Goal: Information Seeking & Learning: Learn about a topic

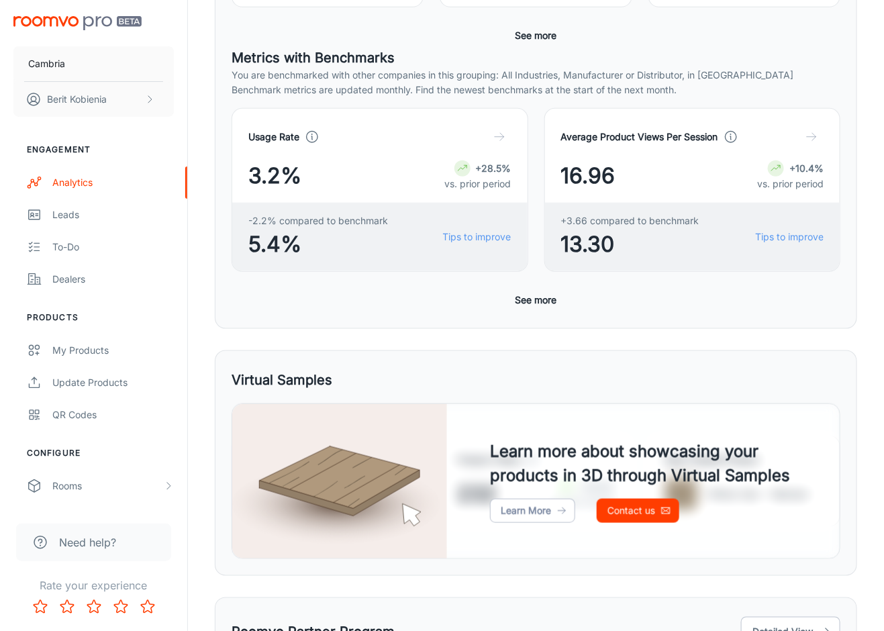
scroll to position [352, 0]
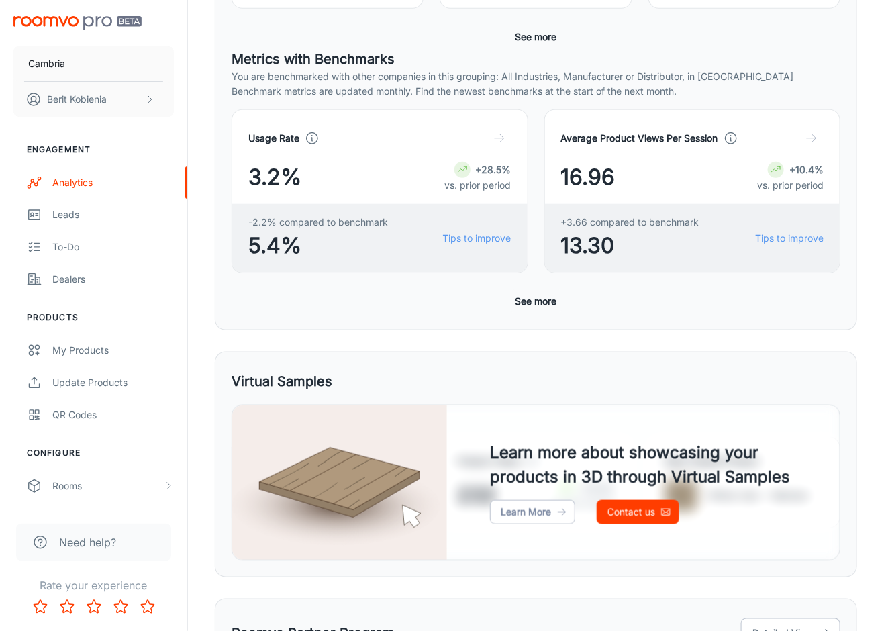
click at [543, 295] on button "See more" at bounding box center [536, 301] width 52 height 24
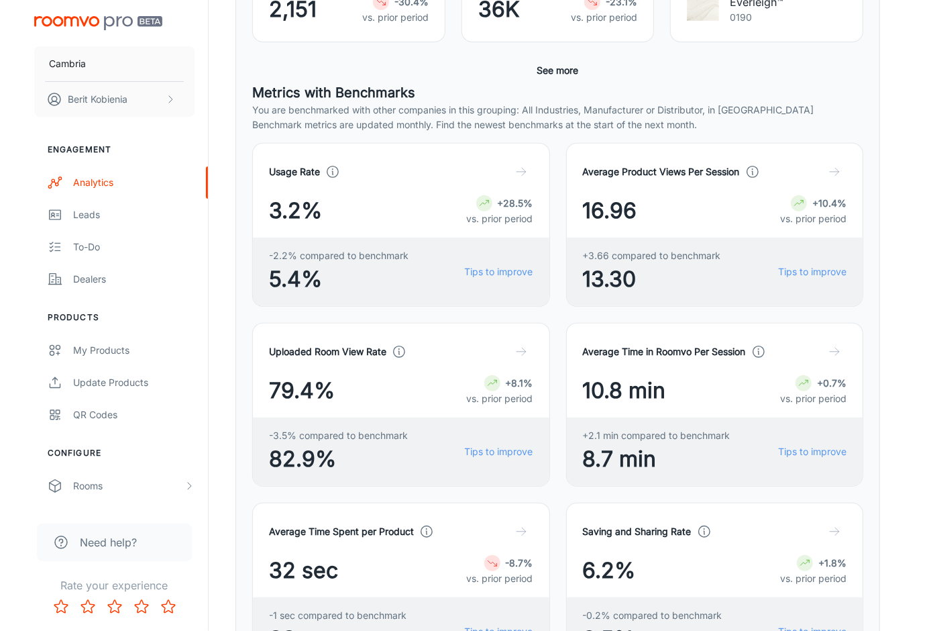
scroll to position [0, 0]
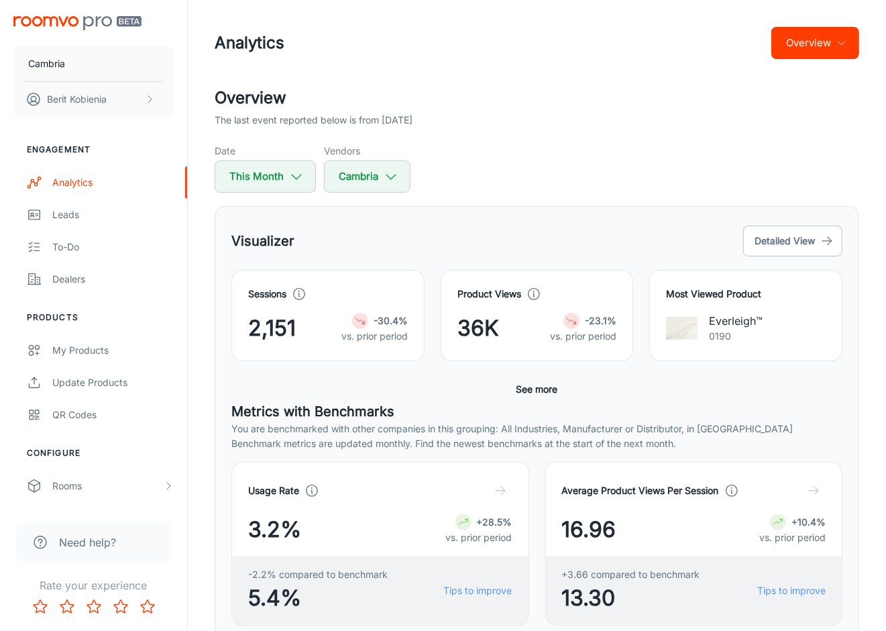
click at [263, 172] on button "This Month" at bounding box center [265, 176] width 101 height 32
select select "7"
select select "2025"
select select "7"
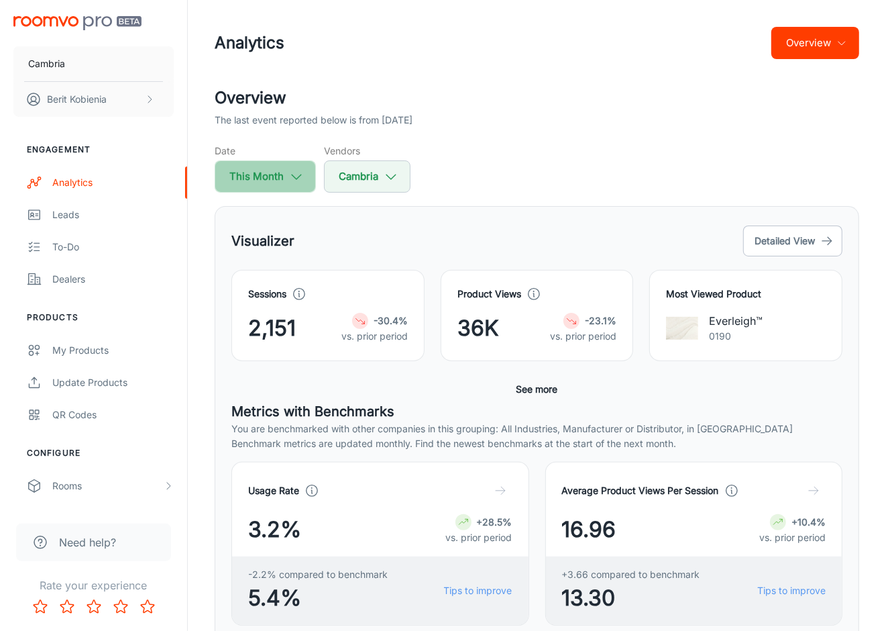
select select "2025"
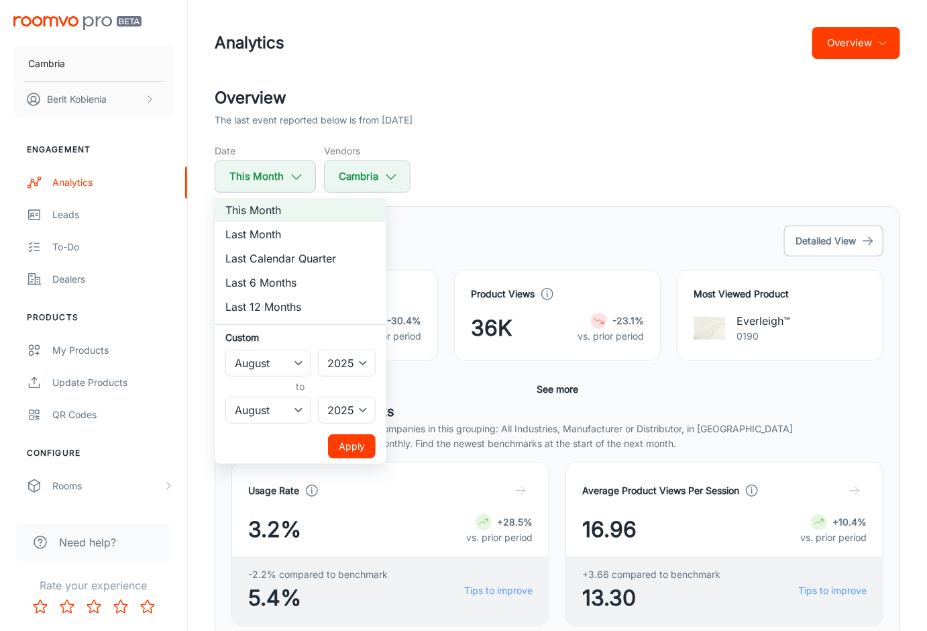
click at [566, 362] on div at bounding box center [463, 315] width 927 height 631
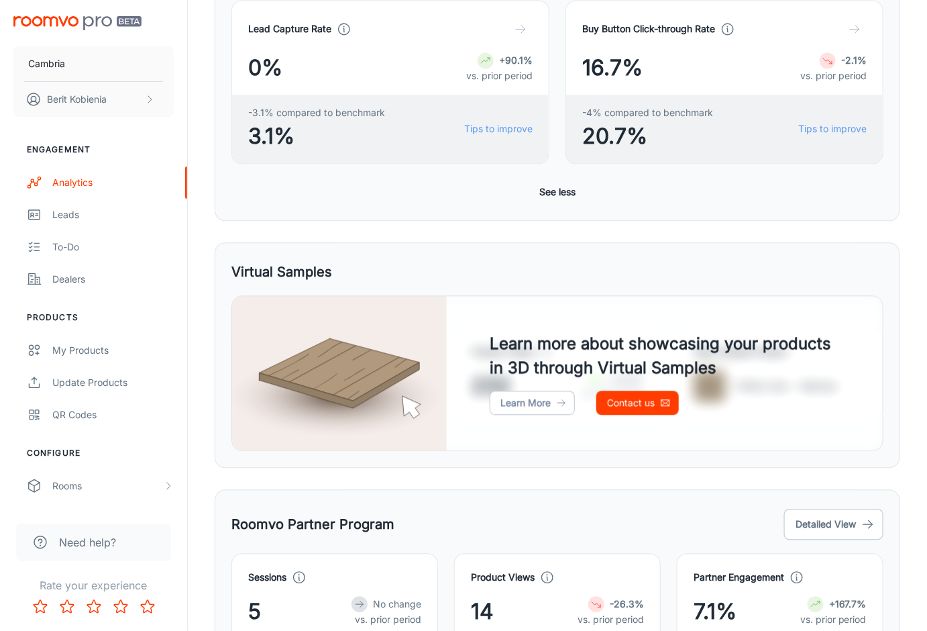
scroll to position [988, 0]
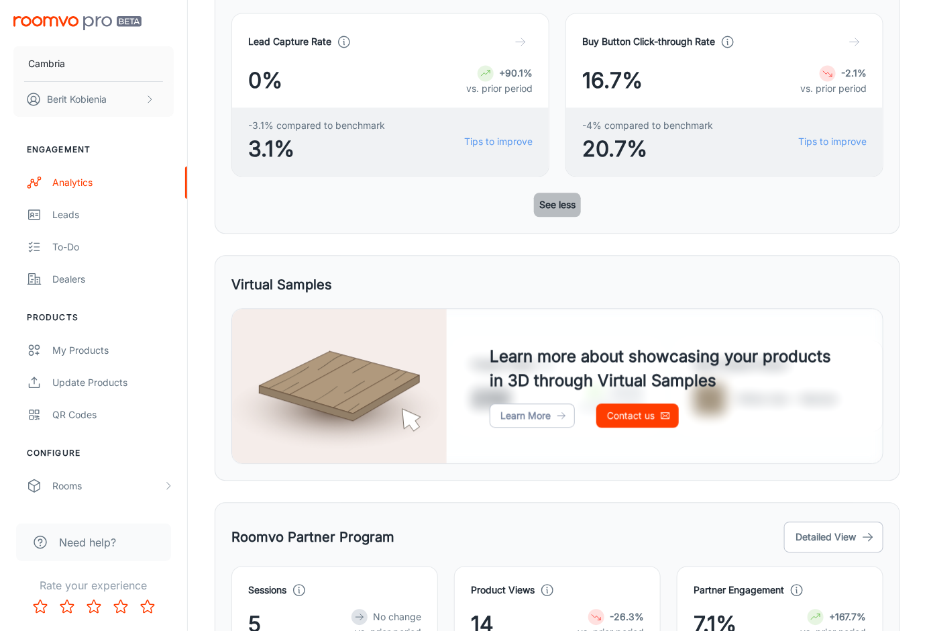
click at [552, 204] on button "See less" at bounding box center [557, 205] width 47 height 24
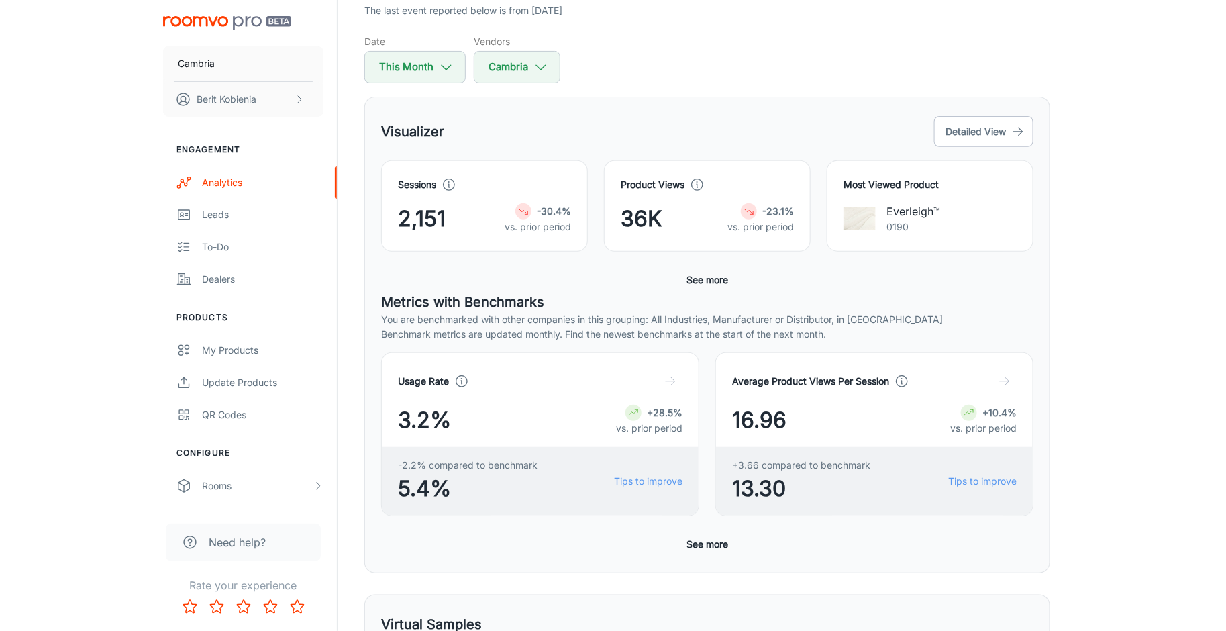
scroll to position [0, 0]
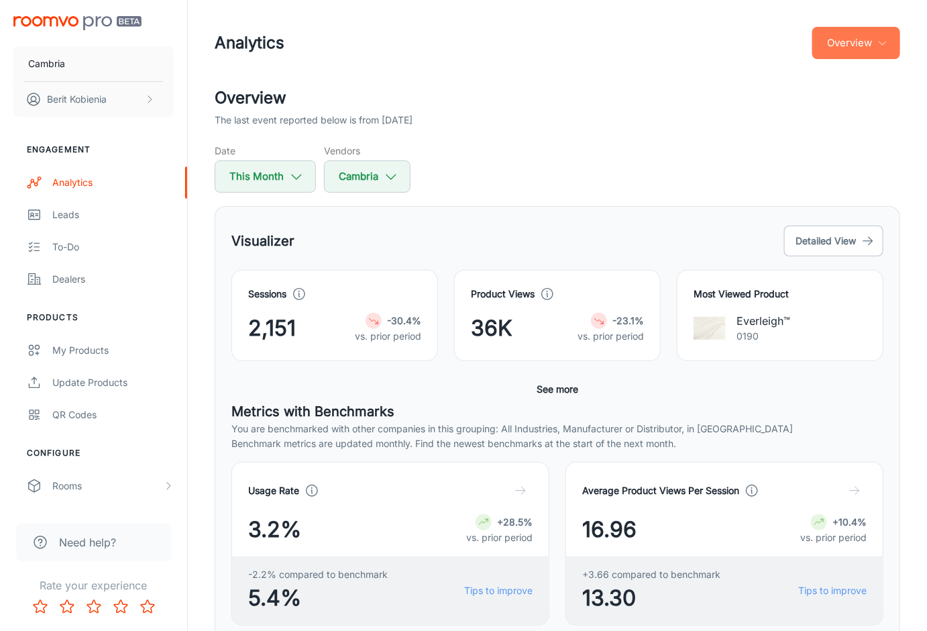
click at [855, 44] on button "Overview" at bounding box center [856, 43] width 88 height 32
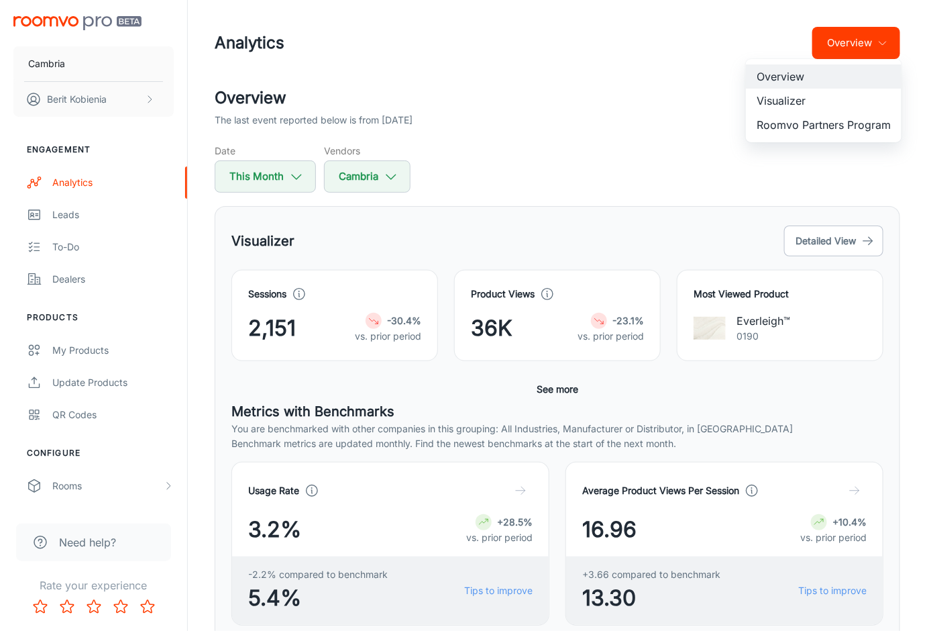
click at [839, 104] on li "Visualizer" at bounding box center [824, 101] width 156 height 24
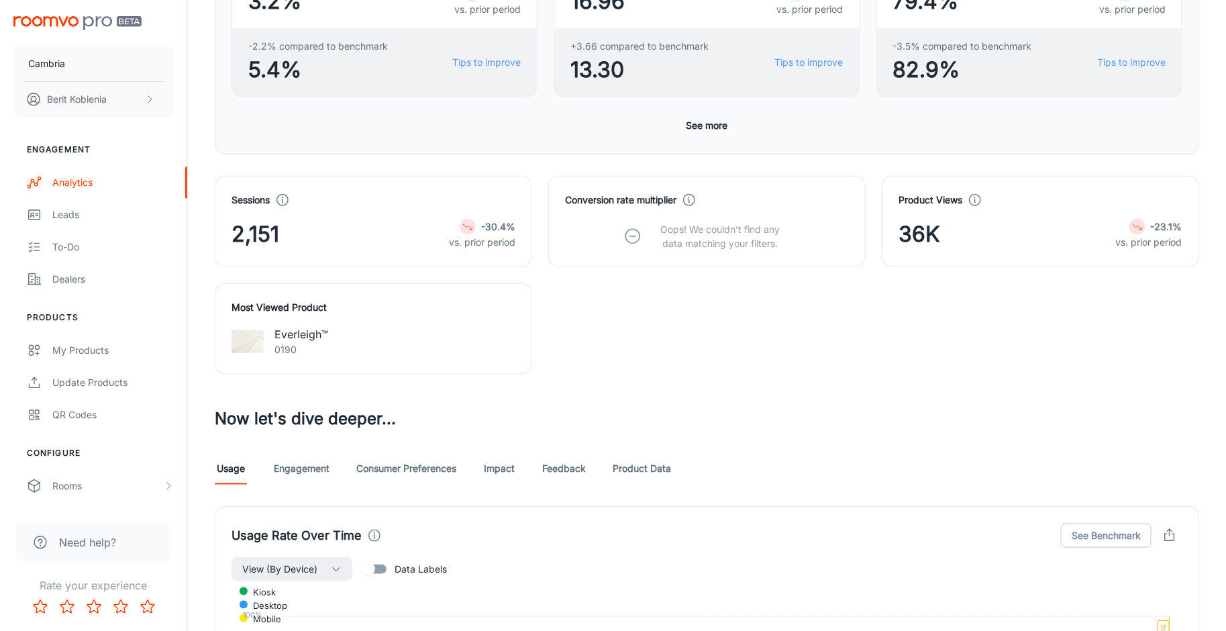
scroll to position [369, 0]
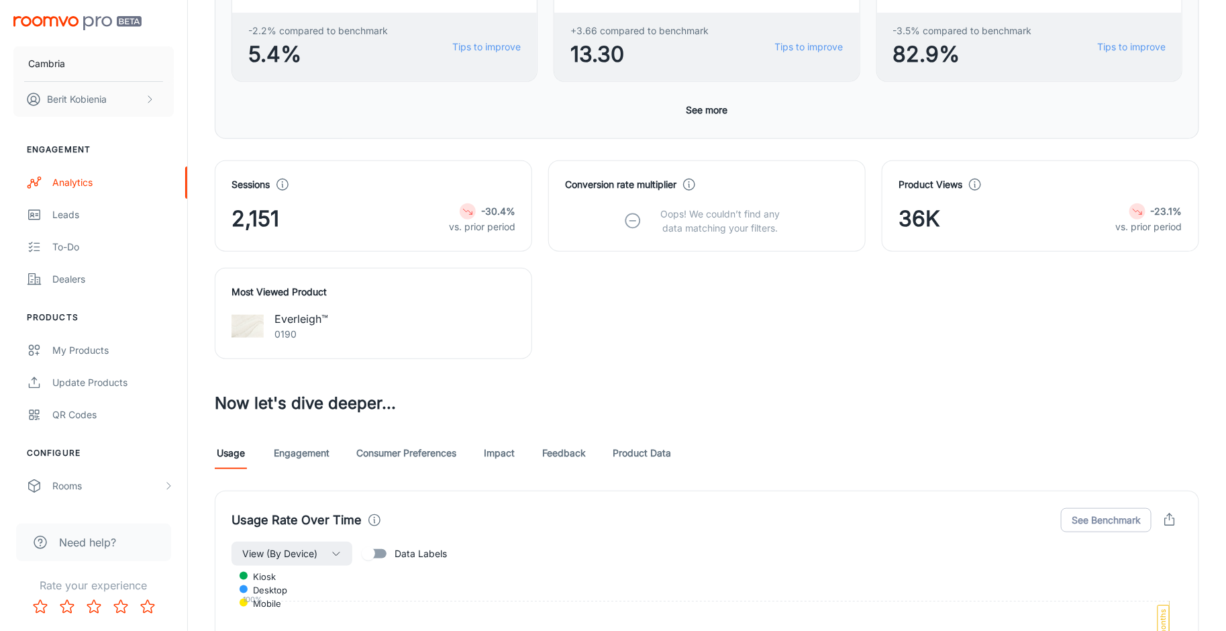
click at [393, 458] on link "Consumer Preferences" at bounding box center [406, 453] width 100 height 32
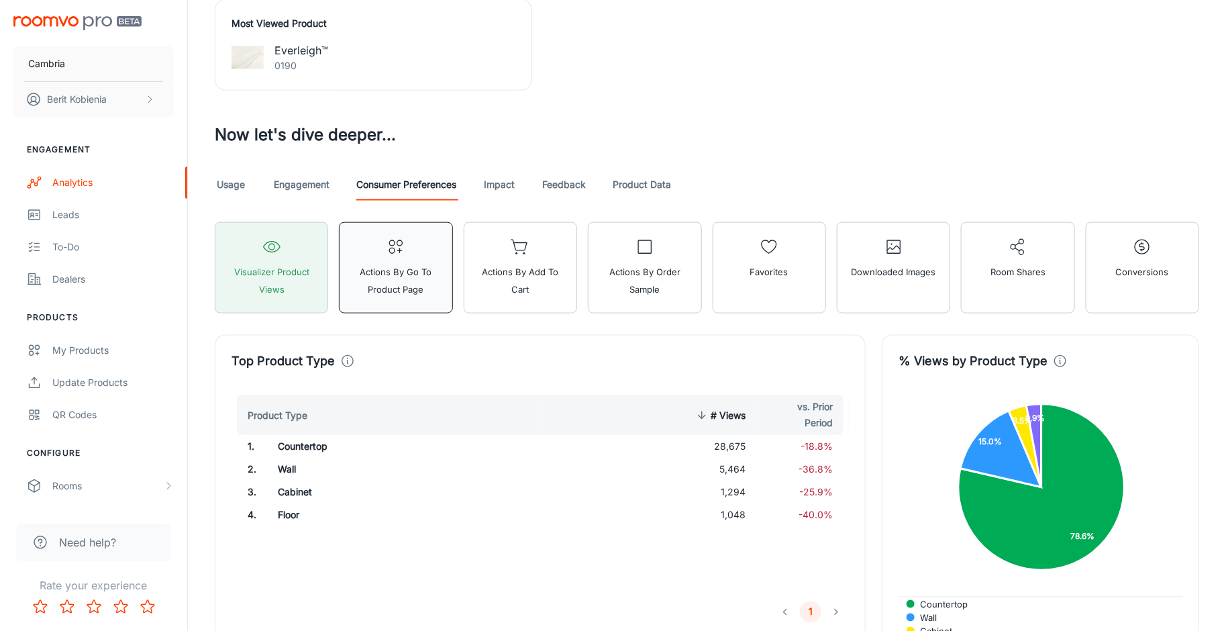
scroll to position [636, 0]
click at [315, 178] on link "Engagement" at bounding box center [302, 186] width 56 height 32
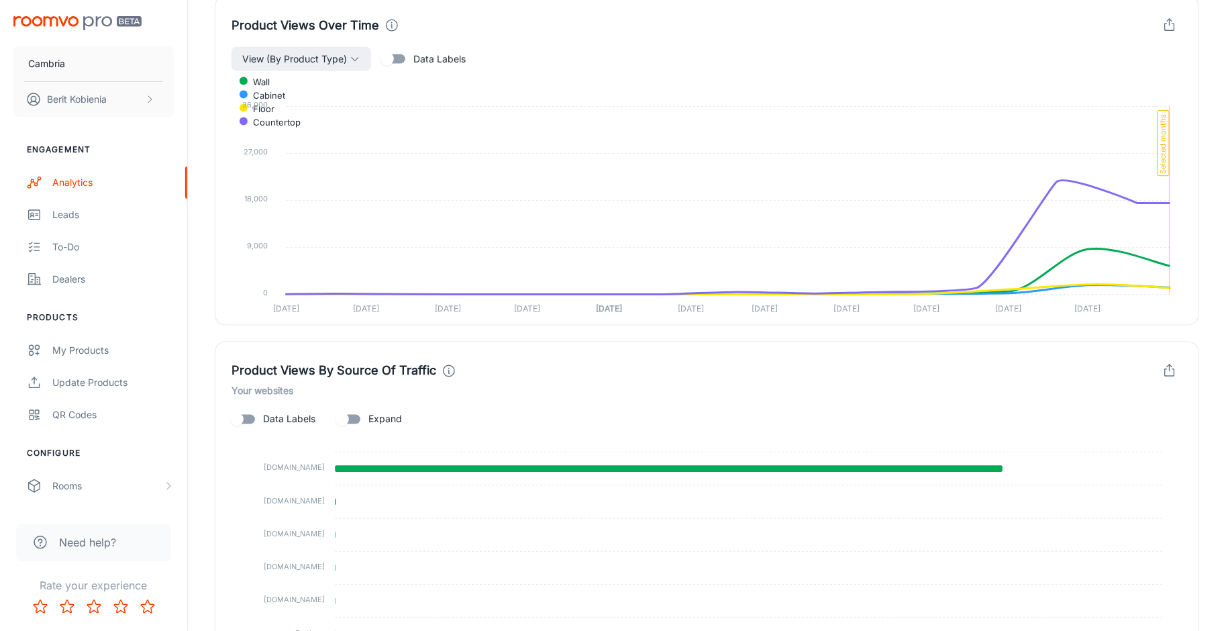
scroll to position [894, 0]
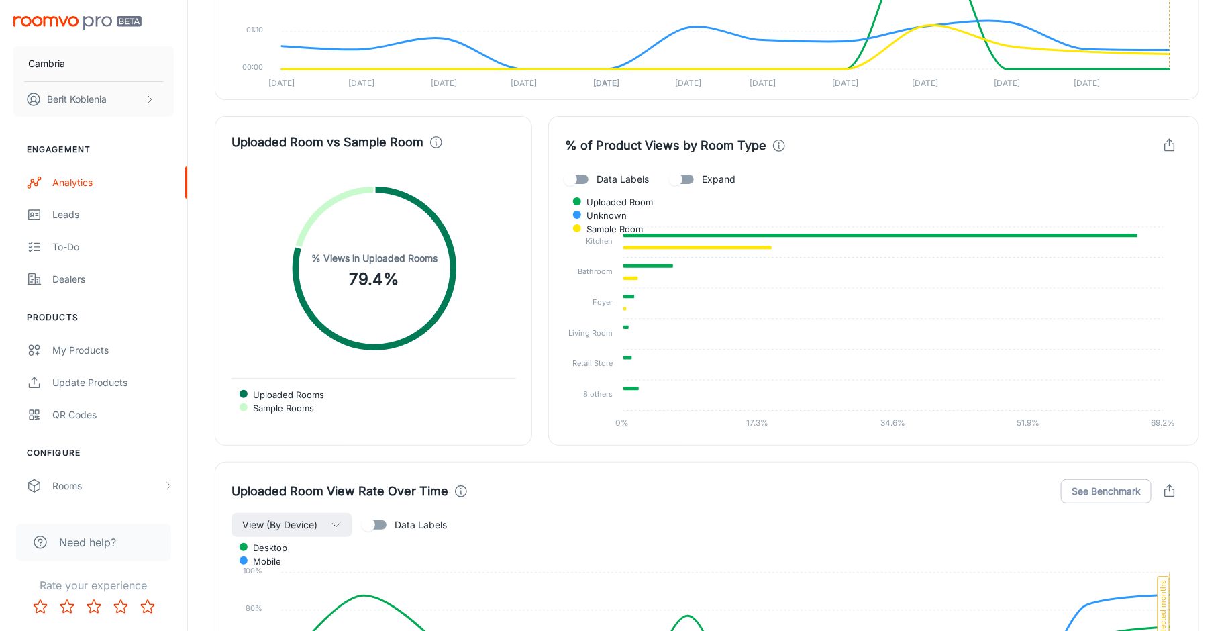
scroll to position [2513, 0]
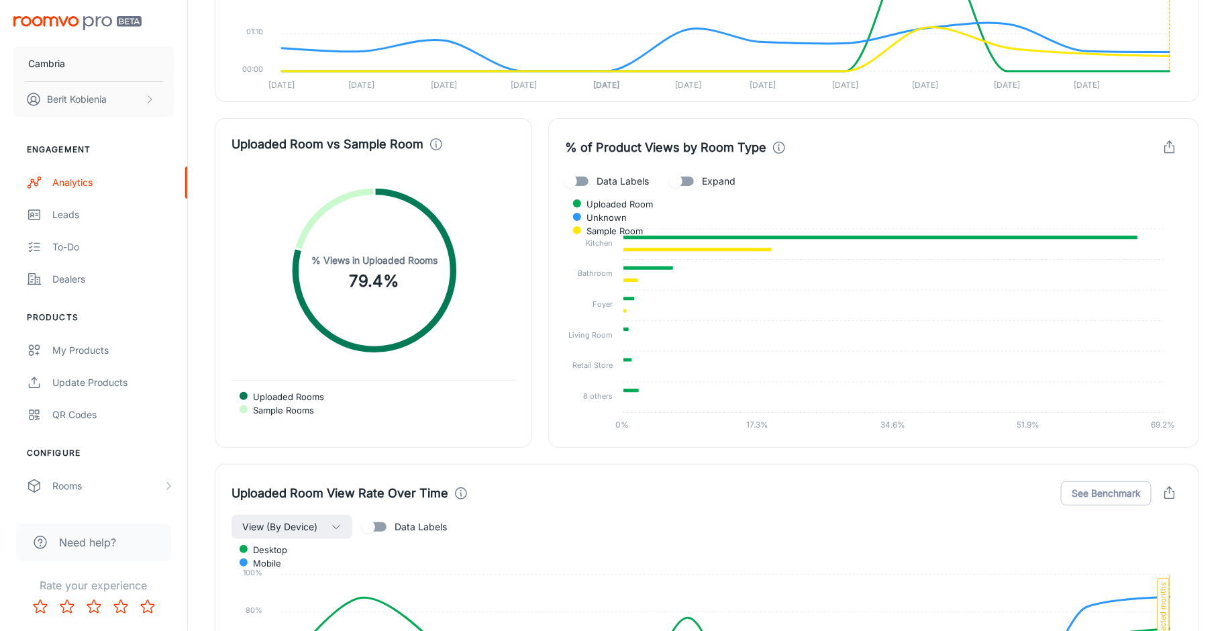
click at [883, 143] on icon "button" at bounding box center [1169, 147] width 15 height 15
click at [883, 191] on li "Download CSV" at bounding box center [1119, 200] width 129 height 27
click at [629, 296] on icon at bounding box center [629, 298] width 12 height 5
click at [588, 176] on input "Data Labels" at bounding box center [570, 180] width 76 height 25
click at [589, 175] on input "Data Labels" at bounding box center [583, 180] width 76 height 25
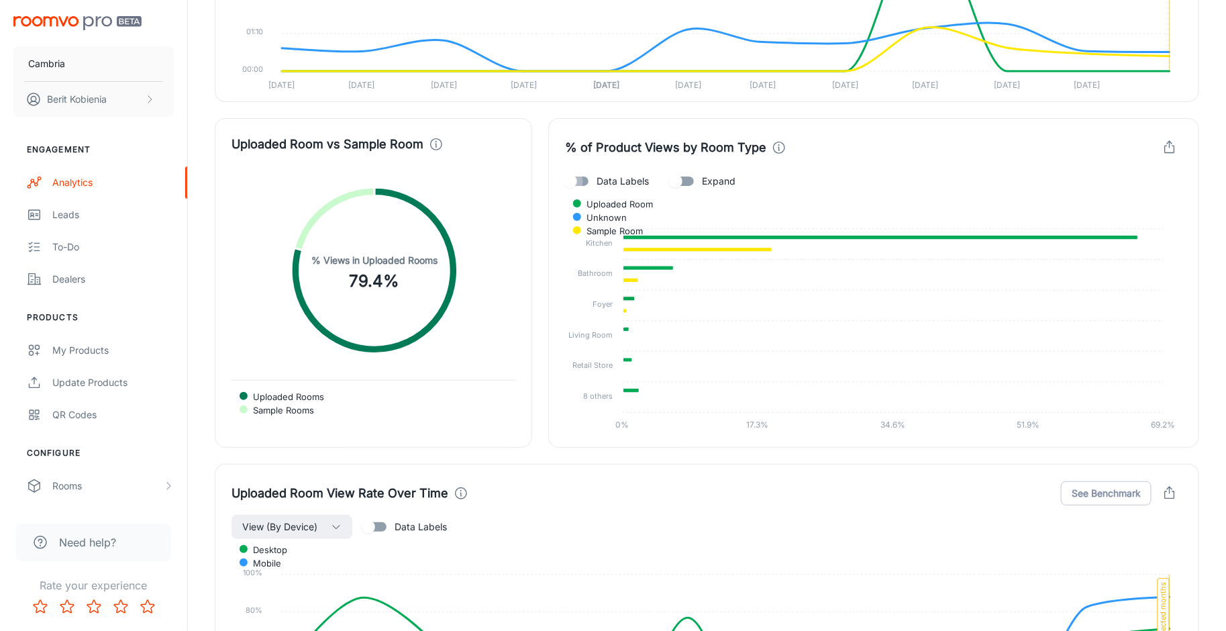
click at [589, 175] on input "Data Labels" at bounding box center [570, 180] width 76 height 25
click at [589, 175] on input "Data Labels" at bounding box center [583, 180] width 76 height 25
checkbox input "false"
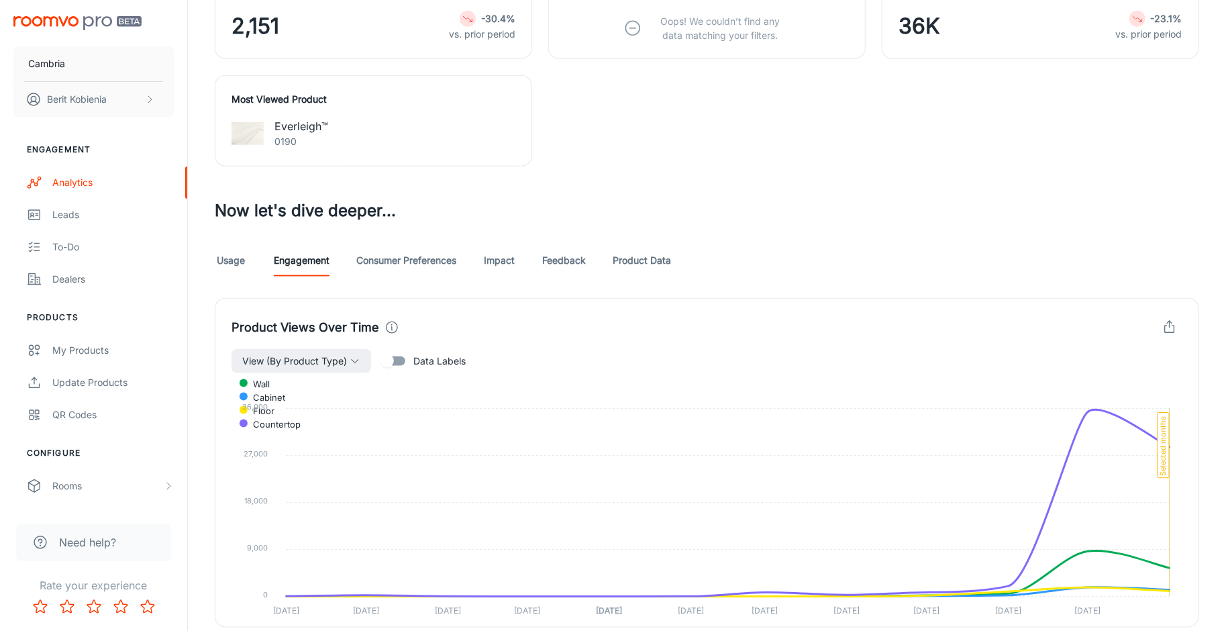
scroll to position [565, 0]
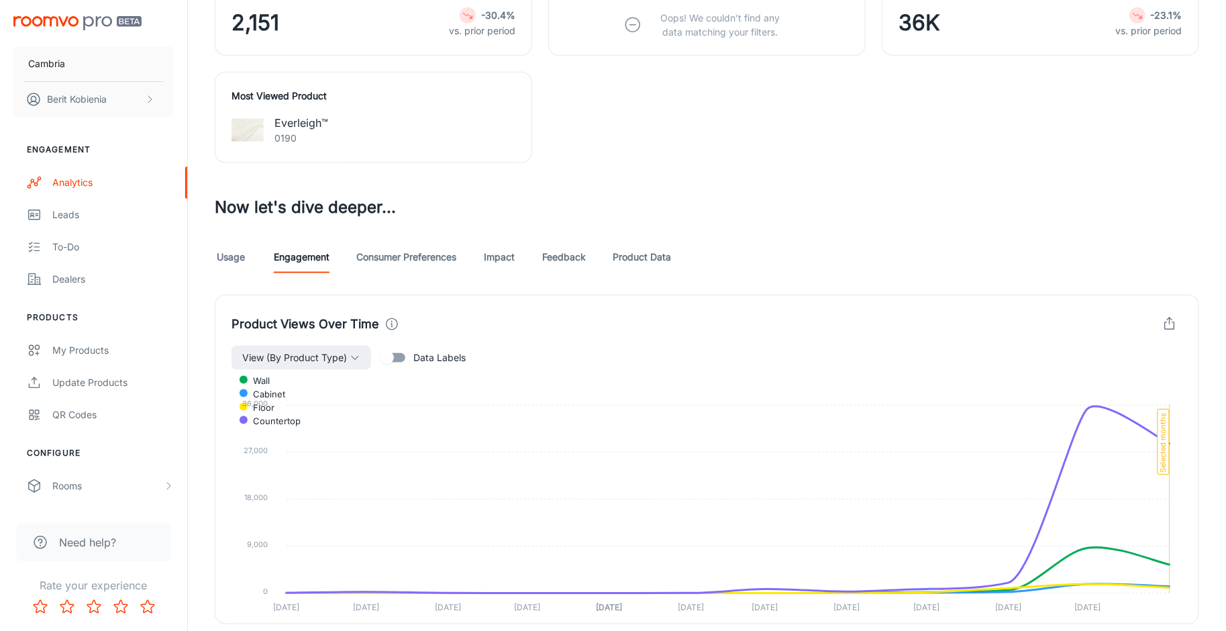
click at [443, 250] on link "Consumer Preferences" at bounding box center [406, 257] width 100 height 32
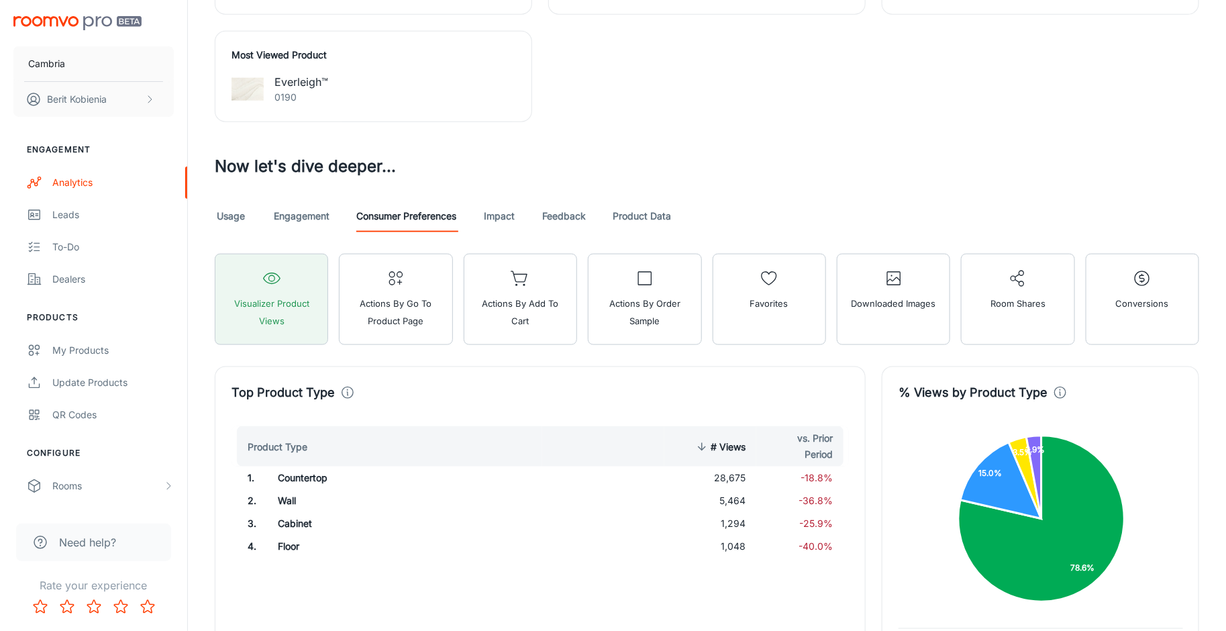
scroll to position [517, 0]
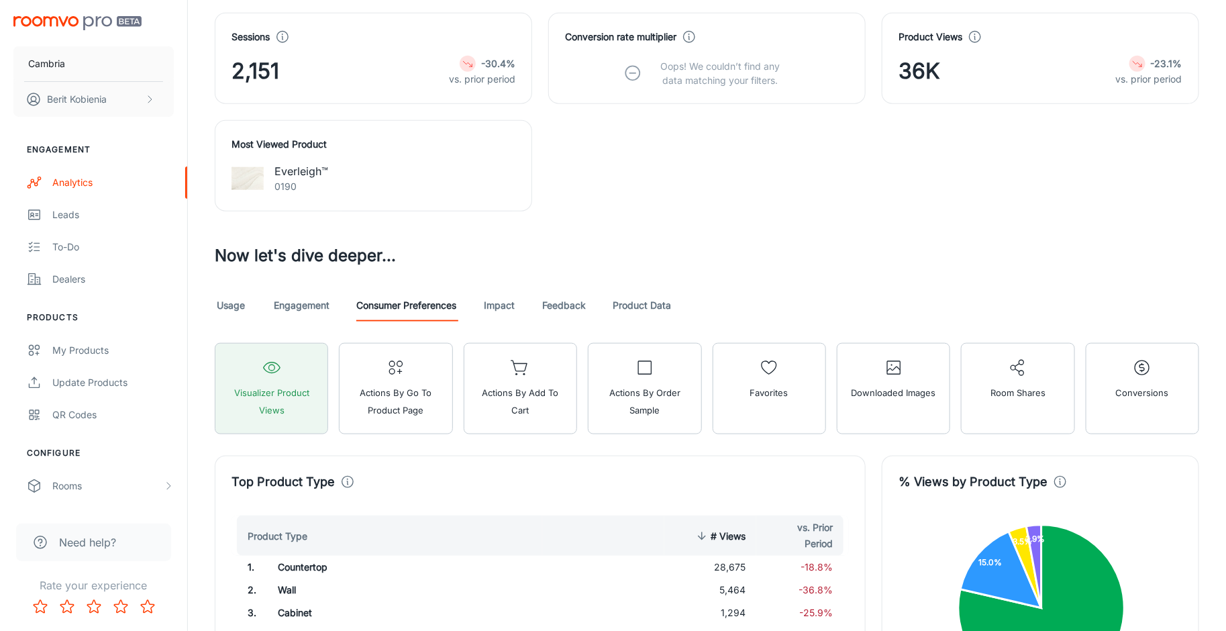
click at [296, 311] on link "Engagement" at bounding box center [302, 305] width 56 height 32
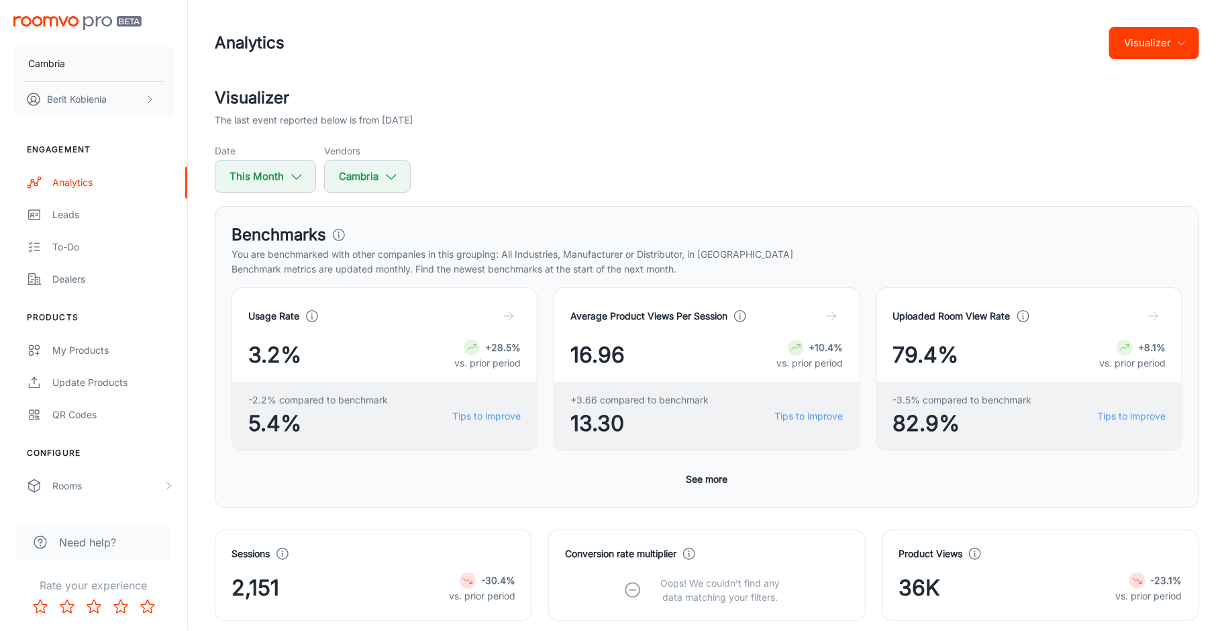
click at [580, 219] on div "Benchmarks You are benchmarked with other companies in this grouping: All Indus…" at bounding box center [707, 357] width 984 height 302
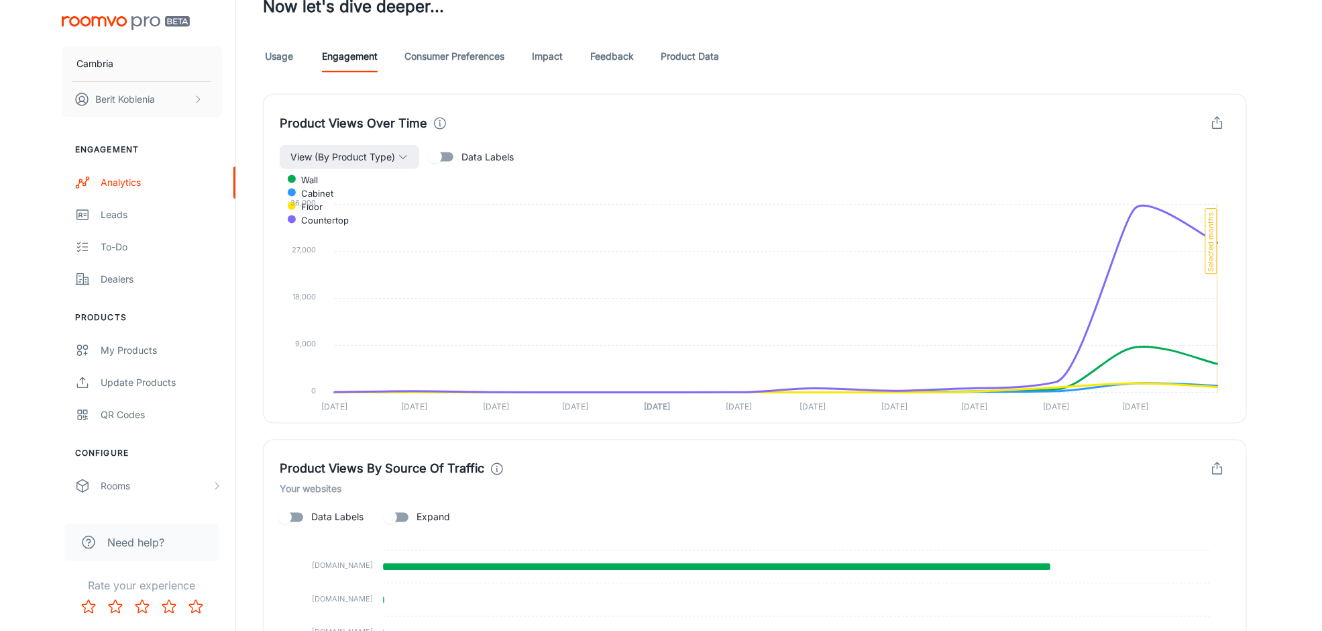
scroll to position [747, 0]
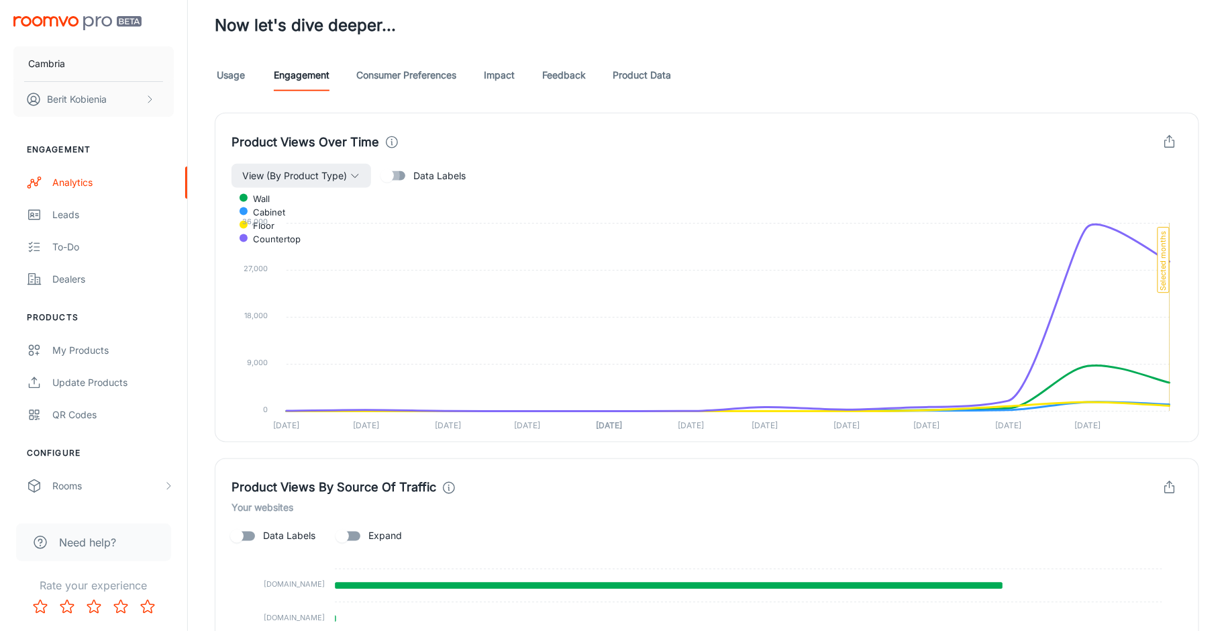
click at [392, 172] on input "Data Labels" at bounding box center [387, 175] width 76 height 25
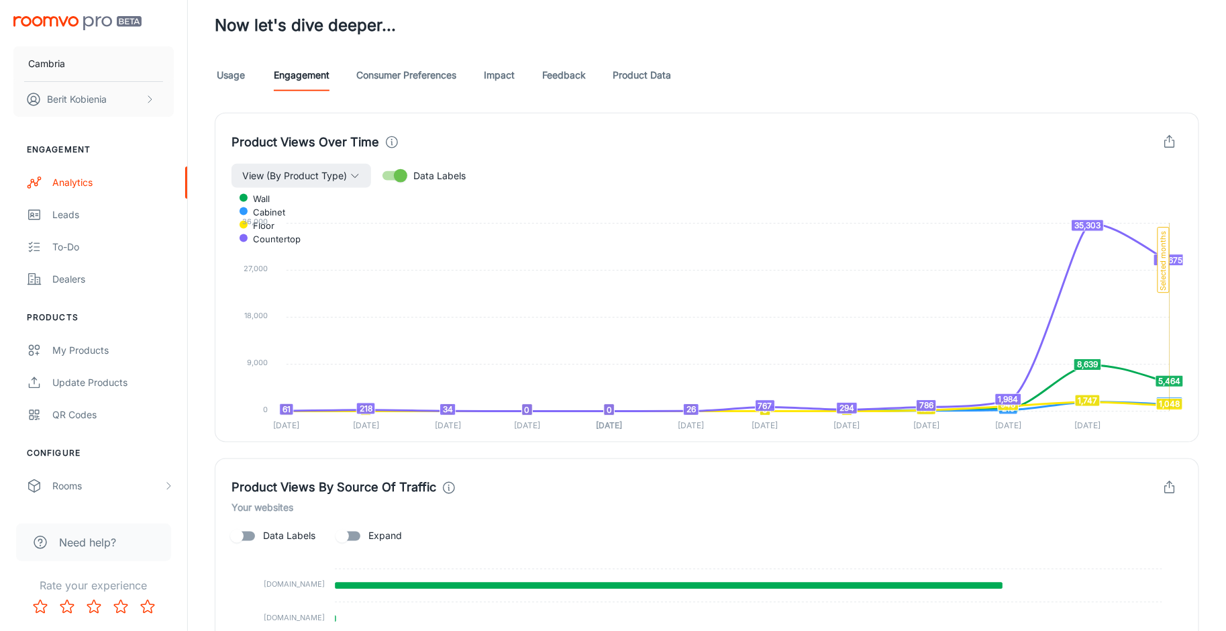
click at [401, 174] on input "Data Labels" at bounding box center [400, 175] width 76 height 25
checkbox input "false"
